Goal: Task Accomplishment & Management: Manage account settings

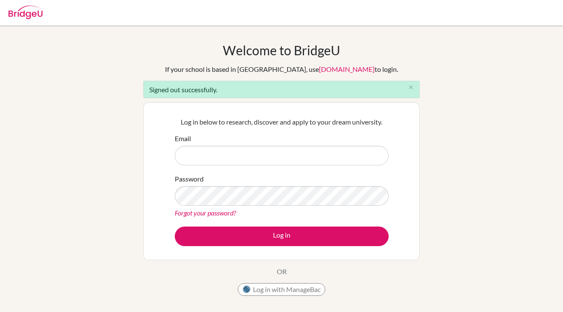
click at [261, 151] on input "Email" at bounding box center [282, 156] width 214 height 20
type input "e"
type input "duffy.cara@amschool.edu.sv"
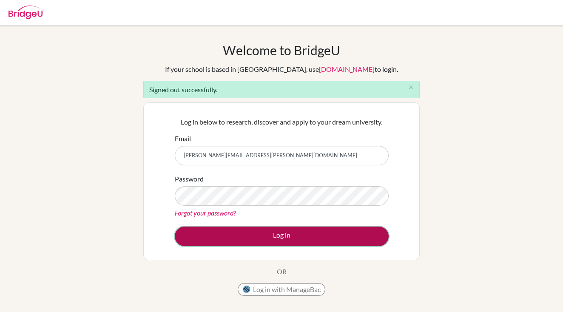
click at [324, 233] on button "Log in" at bounding box center [282, 237] width 214 height 20
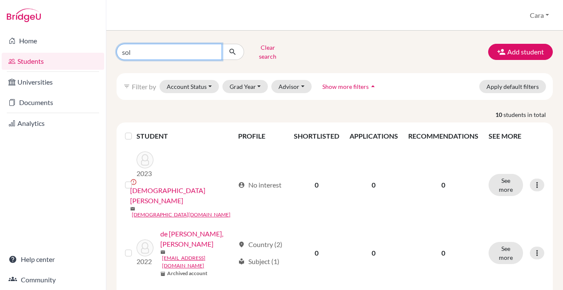
click at [200, 51] on input "sol" at bounding box center [169, 52] width 105 height 16
click at [215, 50] on input "sol" at bounding box center [169, 52] width 105 height 16
click at [215, 50] on input "Find student by name..." at bounding box center [169, 52] width 105 height 16
drag, startPoint x: 141, startPoint y: 51, endPoint x: 115, endPoint y: 51, distance: 25.5
click at [115, 51] on div "[PERSON_NAME] Clear search" at bounding box center [185, 52] width 150 height 22
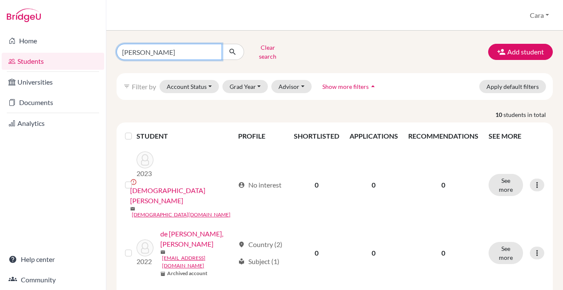
type input "[PERSON_NAME]"
click button "submit" at bounding box center [233, 52] width 23 height 16
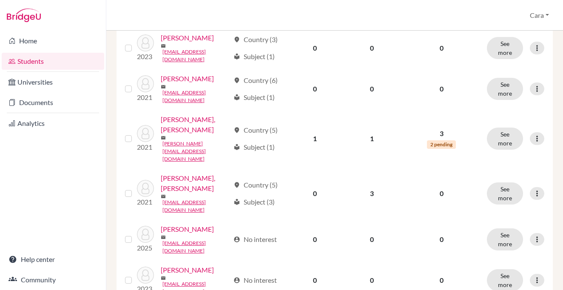
scroll to position [573, 0]
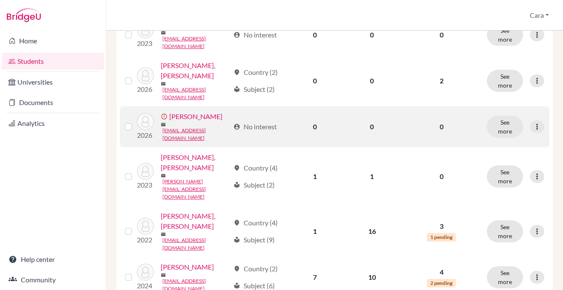
click at [190, 122] on link "[PERSON_NAME]" at bounding box center [195, 116] width 53 height 10
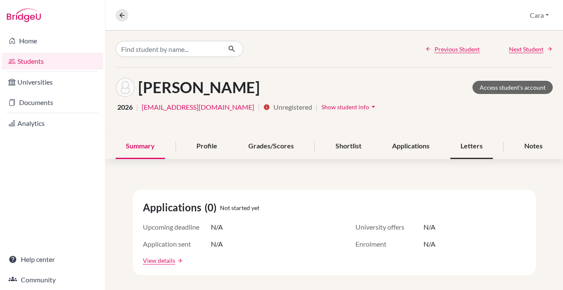
click at [479, 142] on div "Letters" at bounding box center [471, 146] width 43 height 25
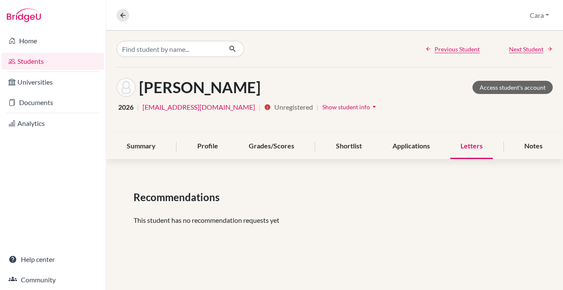
click at [53, 9] on div at bounding box center [53, 15] width 106 height 31
click at [29, 13] on img at bounding box center [24, 16] width 34 height 14
click at [118, 14] on button at bounding box center [123, 15] width 13 height 13
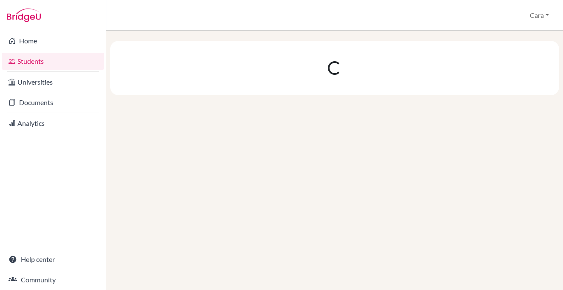
click at [21, 13] on img at bounding box center [24, 16] width 34 height 14
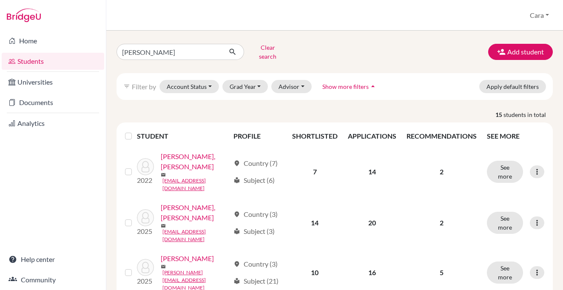
click at [24, 25] on div at bounding box center [53, 15] width 106 height 31
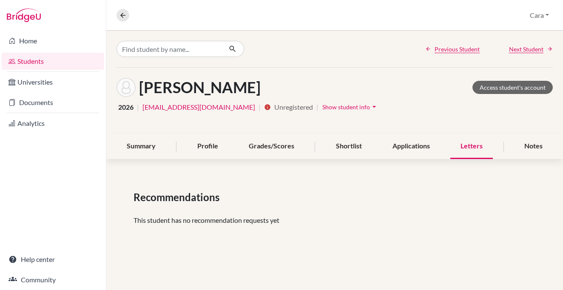
click at [31, 19] on img at bounding box center [24, 16] width 34 height 14
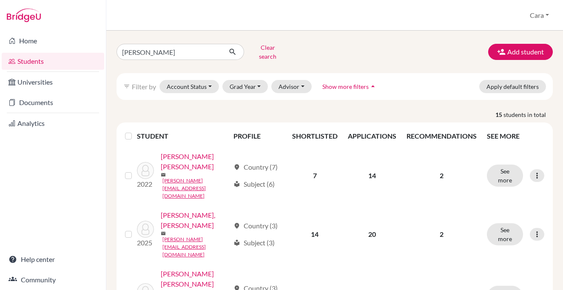
click at [25, 12] on img at bounding box center [24, 16] width 34 height 14
click at [27, 14] on img at bounding box center [24, 16] width 34 height 14
click at [36, 15] on img at bounding box center [24, 16] width 34 height 14
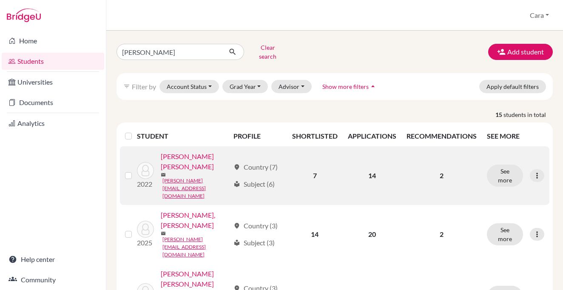
click at [219, 172] on link "[PERSON_NAME], [PERSON_NAME]" at bounding box center [195, 161] width 69 height 20
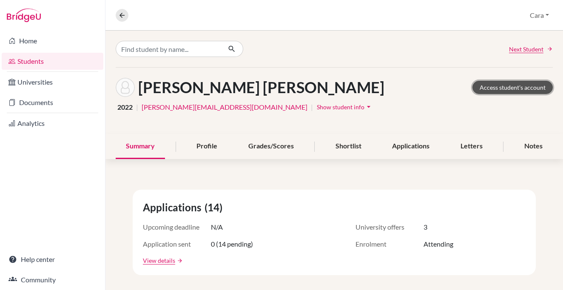
click at [513, 87] on link "Access student's account" at bounding box center [512, 87] width 80 height 13
